Goal: Information Seeking & Learning: Understand process/instructions

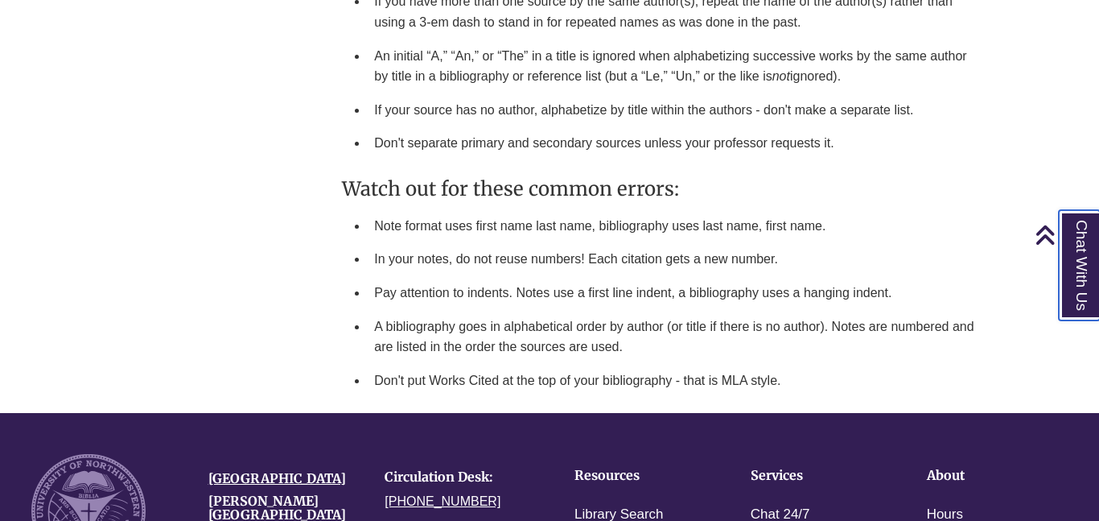
scroll to position [2597, 0]
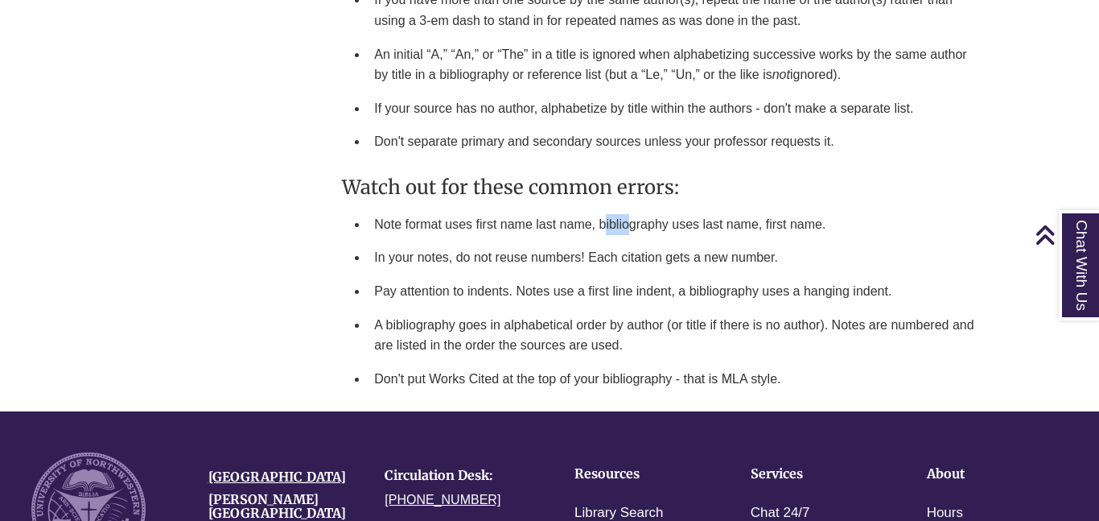
drag, startPoint x: 599, startPoint y: 195, endPoint x: 625, endPoint y: 195, distance: 25.8
click at [625, 208] on li "Note format uses first name last name, bibliography uses last name, first name." at bounding box center [675, 225] width 615 height 34
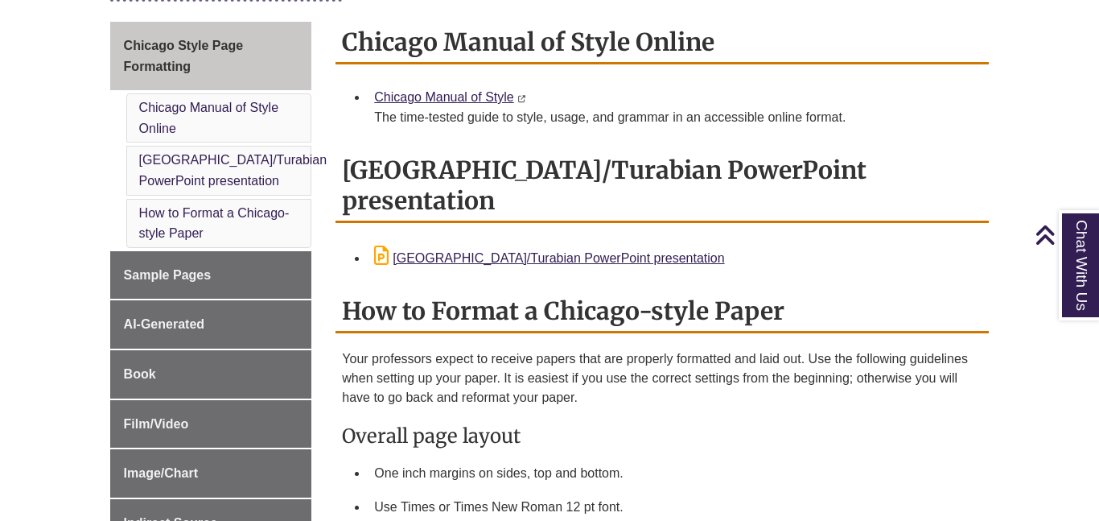
scroll to position [432, 0]
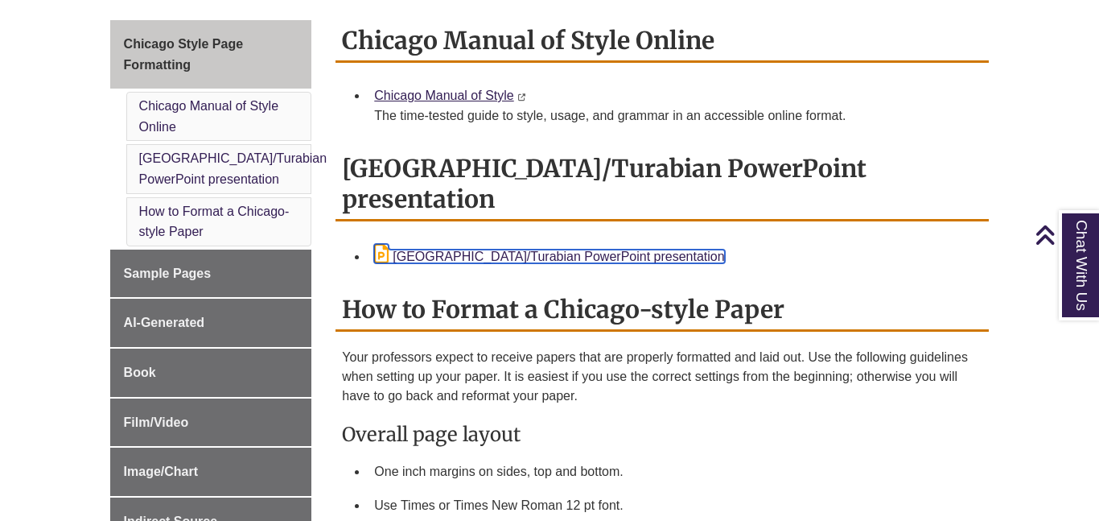
click at [504, 250] on link "[GEOGRAPHIC_DATA]/Turabian PowerPoint presentation" at bounding box center [549, 257] width 350 height 14
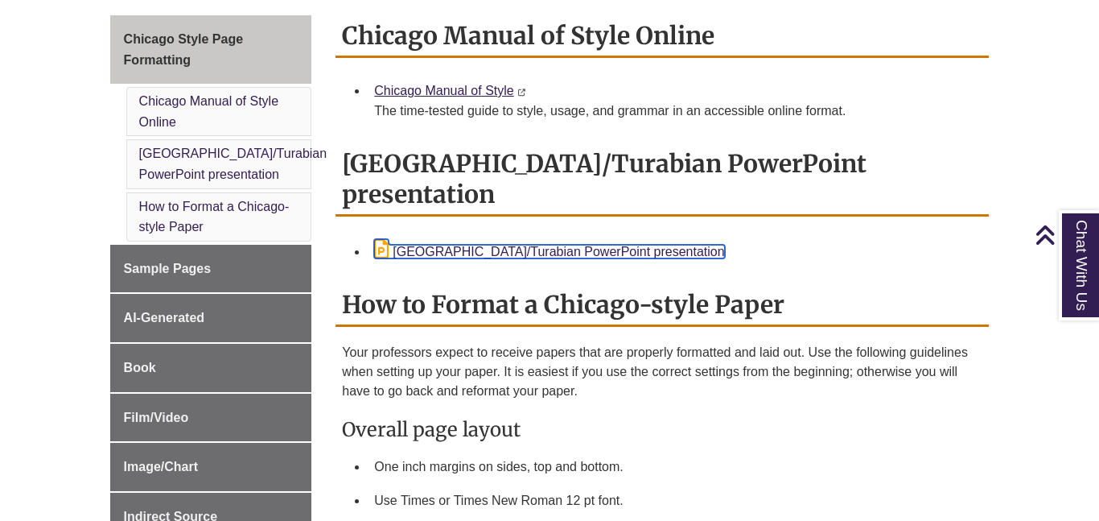
scroll to position [445, 0]
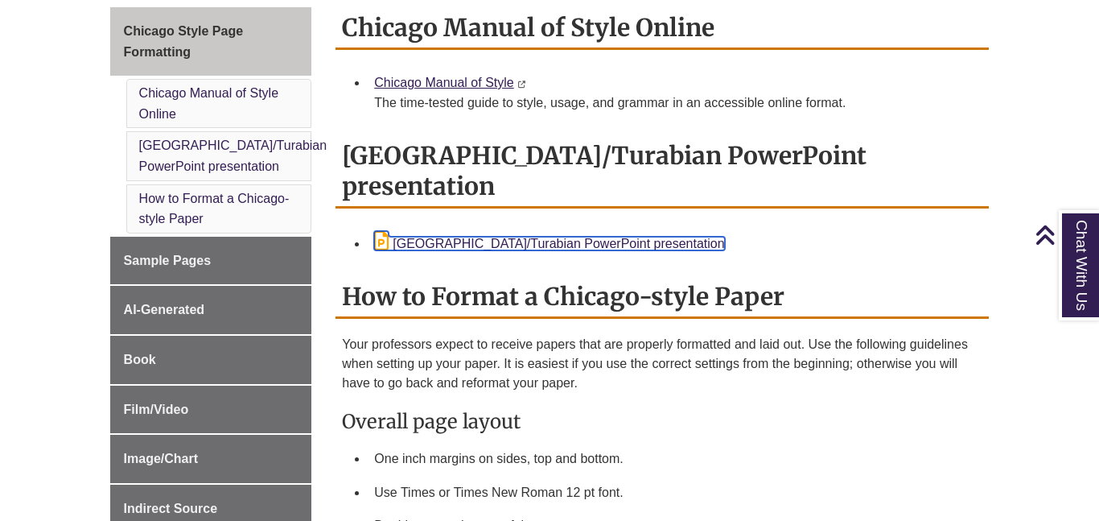
click at [408, 237] on link "[GEOGRAPHIC_DATA]/Turabian PowerPoint presentation" at bounding box center [549, 244] width 350 height 14
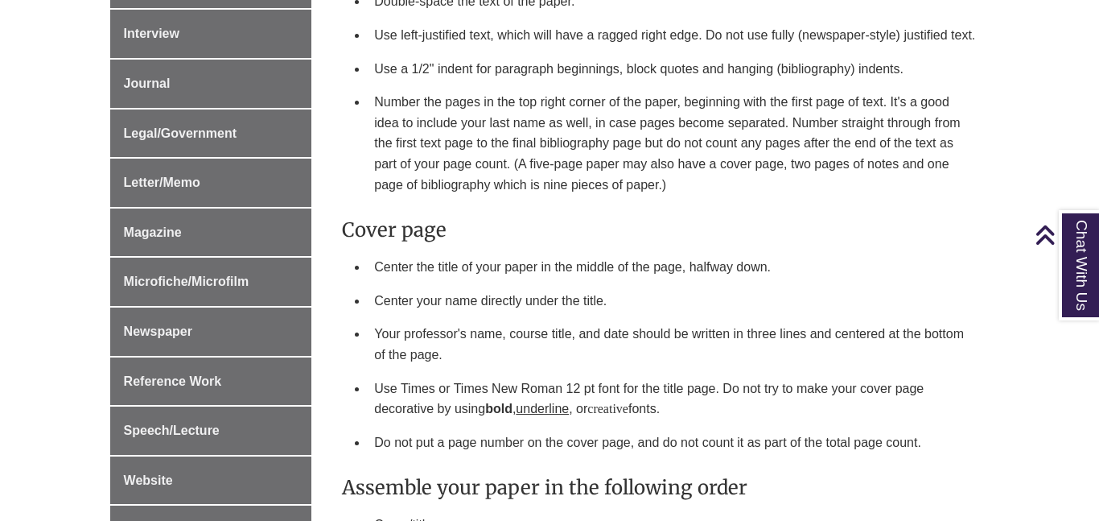
scroll to position [972, 0]
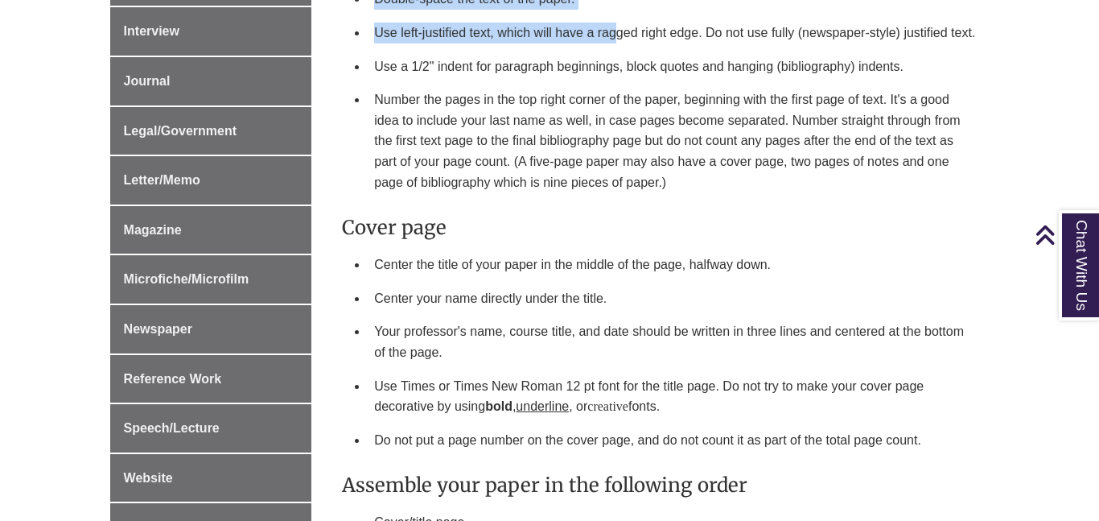
drag, startPoint x: 618, startPoint y: 0, endPoint x: 603, endPoint y: -7, distance: 16.9
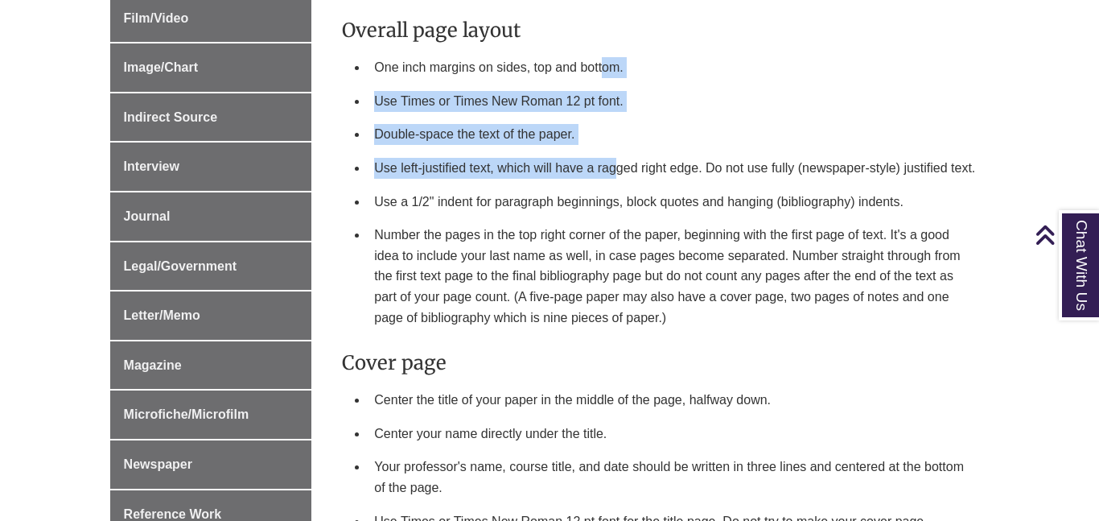
click at [690, 151] on li "Use left-justified text, which will have a ragged right edge. Do not use fully …" at bounding box center [675, 168] width 615 height 34
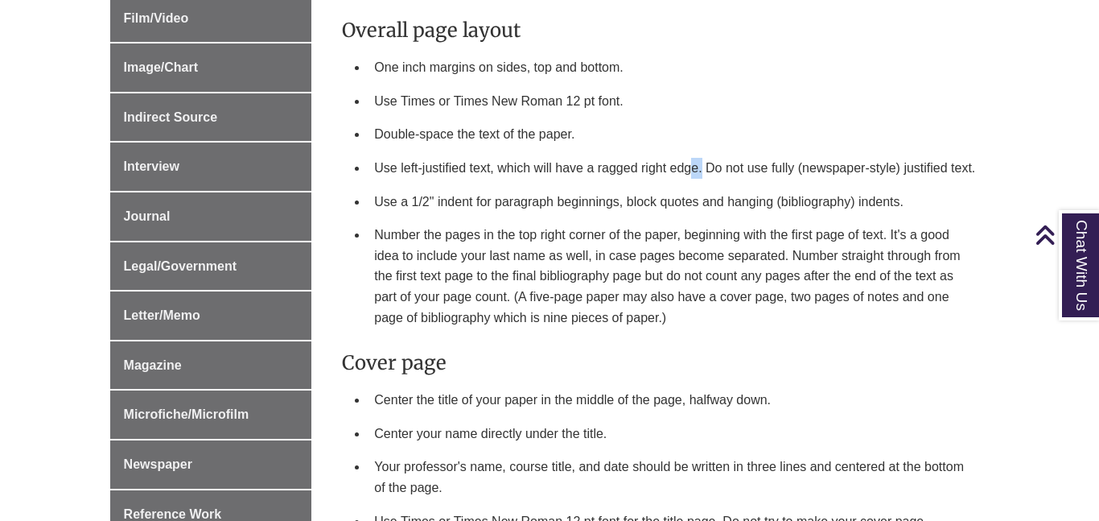
drag, startPoint x: 693, startPoint y: 137, endPoint x: 703, endPoint y: 138, distance: 9.8
click at [703, 151] on li "Use left-justified text, which will have a ragged right edge. Do not use fully …" at bounding box center [675, 168] width 615 height 34
click at [720, 383] on li "Center the title of your paper in the middle of the page, halfway down." at bounding box center [675, 400] width 615 height 34
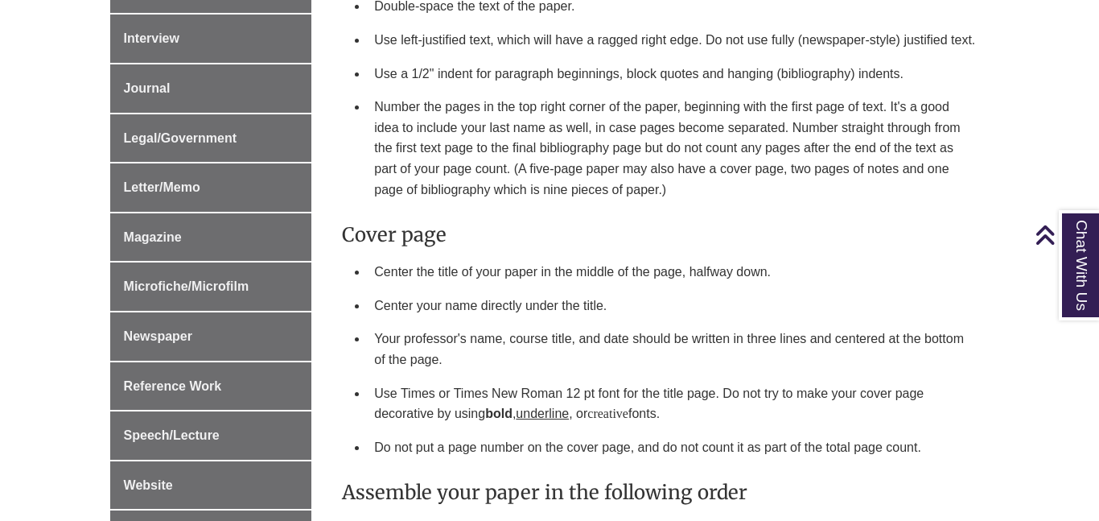
scroll to position [970, 0]
